Goal: Transaction & Acquisition: Book appointment/travel/reservation

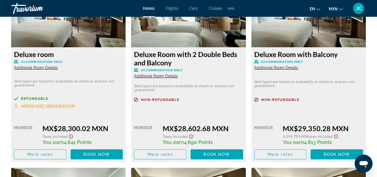
scroll to position [917, 0]
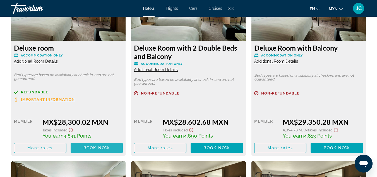
click at [104, 150] on span "Book now" at bounding box center [96, 147] width 27 height 4
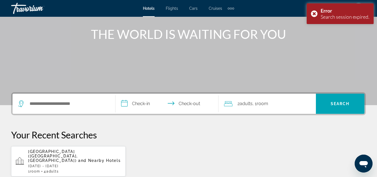
scroll to position [66, 0]
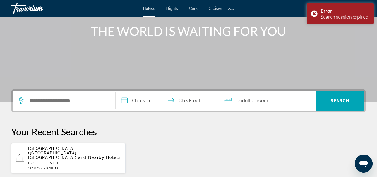
click at [82, 96] on div "Search widget" at bounding box center [64, 100] width 92 height 20
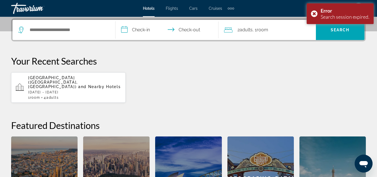
scroll to position [136, 0]
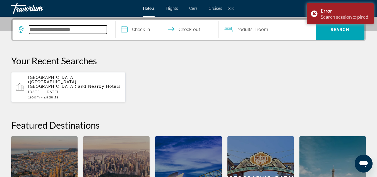
click at [66, 30] on input "Search widget" at bounding box center [68, 29] width 78 height 8
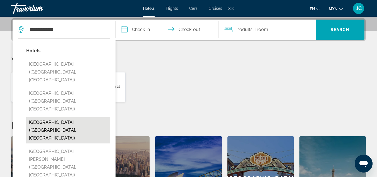
click at [71, 117] on button "[GEOGRAPHIC_DATA] ([GEOGRAPHIC_DATA], [GEOGRAPHIC_DATA])" at bounding box center [68, 130] width 84 height 26
type input "**********"
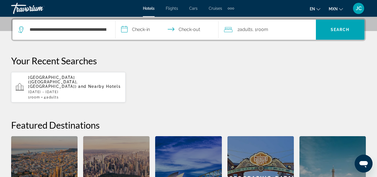
click at [138, 32] on input "**********" at bounding box center [168, 31] width 105 height 22
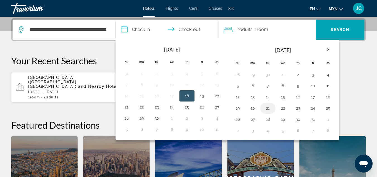
click at [267, 105] on button "21" at bounding box center [267, 108] width 9 height 8
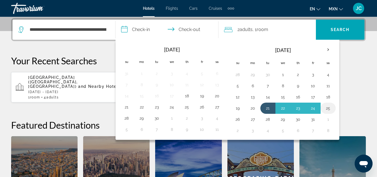
click at [328, 109] on button "25" at bounding box center [328, 108] width 9 height 8
type input "**********"
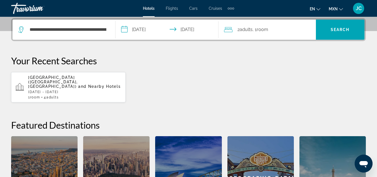
click at [263, 31] on span "Room" at bounding box center [262, 29] width 11 height 5
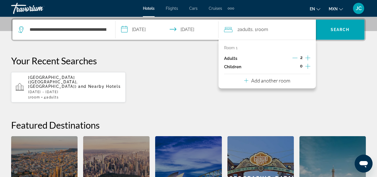
click at [308, 56] on icon "Increment adults" at bounding box center [307, 57] width 5 height 5
click at [333, 33] on span "Search widget" at bounding box center [340, 29] width 49 height 13
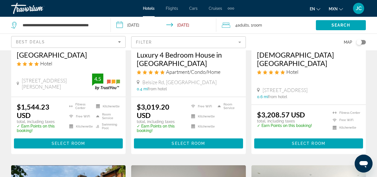
scroll to position [116, 0]
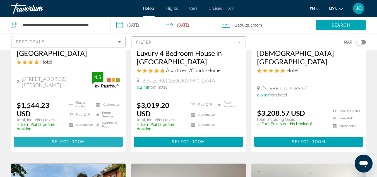
click at [78, 144] on span "Select Room" at bounding box center [68, 141] width 33 height 4
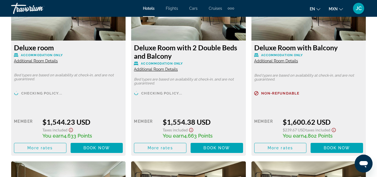
scroll to position [924, 0]
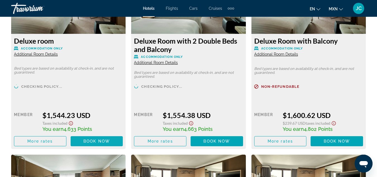
click at [94, 143] on span "Book now" at bounding box center [96, 141] width 27 height 4
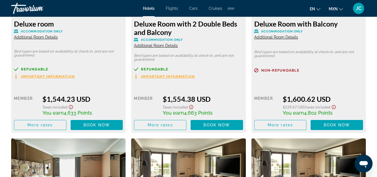
scroll to position [894, 0]
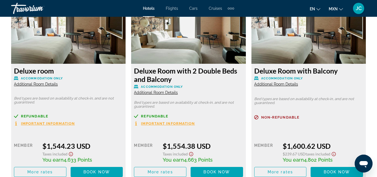
click at [318, 10] on icon "Change language" at bounding box center [318, 9] width 4 height 4
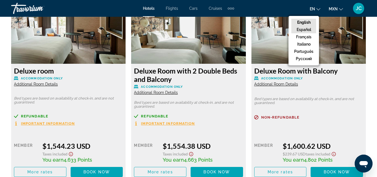
click at [308, 28] on button "Español" at bounding box center [303, 29] width 25 height 7
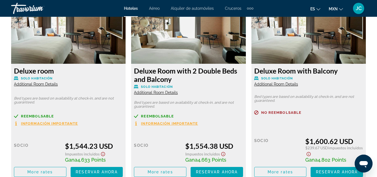
click at [340, 8] on icon "Change currency" at bounding box center [341, 9] width 4 height 4
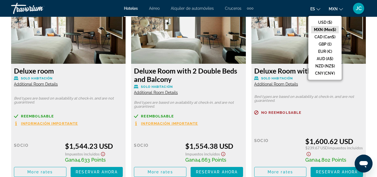
click at [329, 29] on button "MXN (Mex$)" at bounding box center [325, 29] width 28 height 7
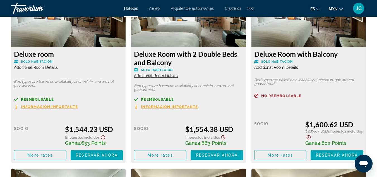
scroll to position [897, 0]
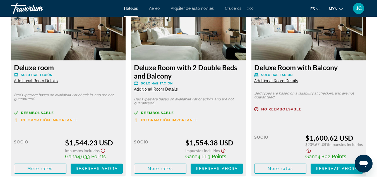
click at [53, 119] on span "Información importante" at bounding box center [49, 120] width 57 height 4
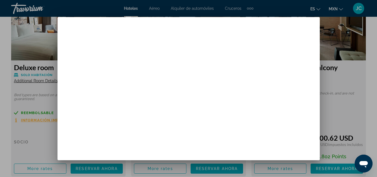
scroll to position [0, 0]
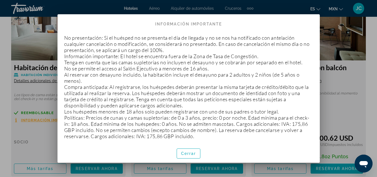
click at [229, 84] on font "Compra anticipada: Al registrarse, los huéspedes deberán presentar la misma tar…" at bounding box center [186, 96] width 245 height 25
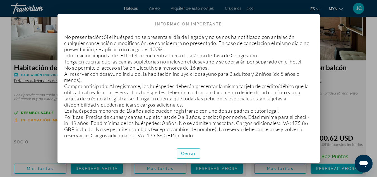
click at [191, 155] on font "Cerrar" at bounding box center [188, 153] width 15 height 4
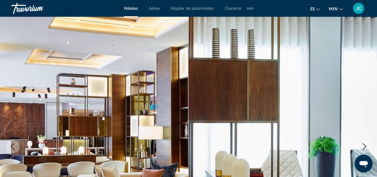
scroll to position [0, 0]
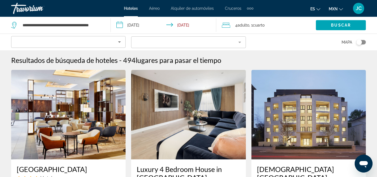
click at [366, 31] on div "Buscar" at bounding box center [346, 25] width 61 height 17
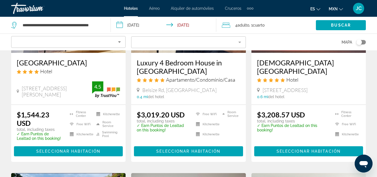
scroll to position [113, 0]
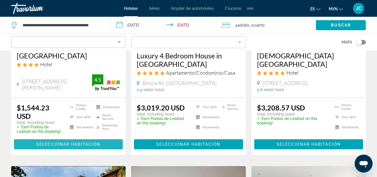
click at [66, 146] on span "Seleccionar habitación" at bounding box center [68, 144] width 64 height 4
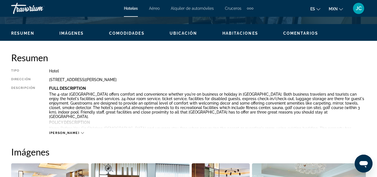
scroll to position [261, 0]
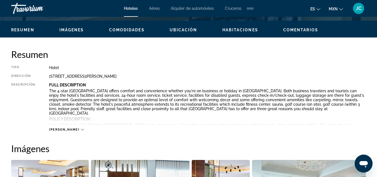
click at [61, 126] on div "[PERSON_NAME]" at bounding box center [207, 123] width 317 height 15
click at [63, 129] on span "[PERSON_NAME]" at bounding box center [64, 130] width 30 height 4
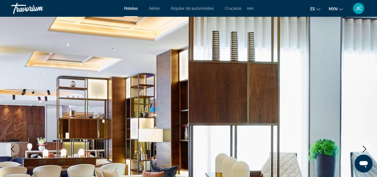
scroll to position [0, 0]
